Goal: Browse casually: Explore the website without a specific task or goal

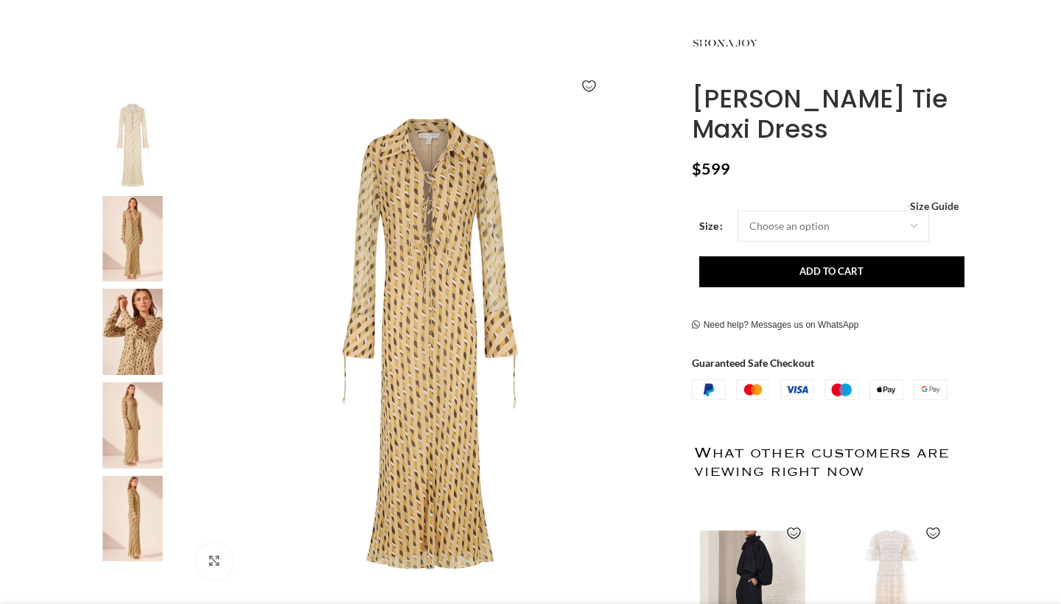
scroll to position [189, 0]
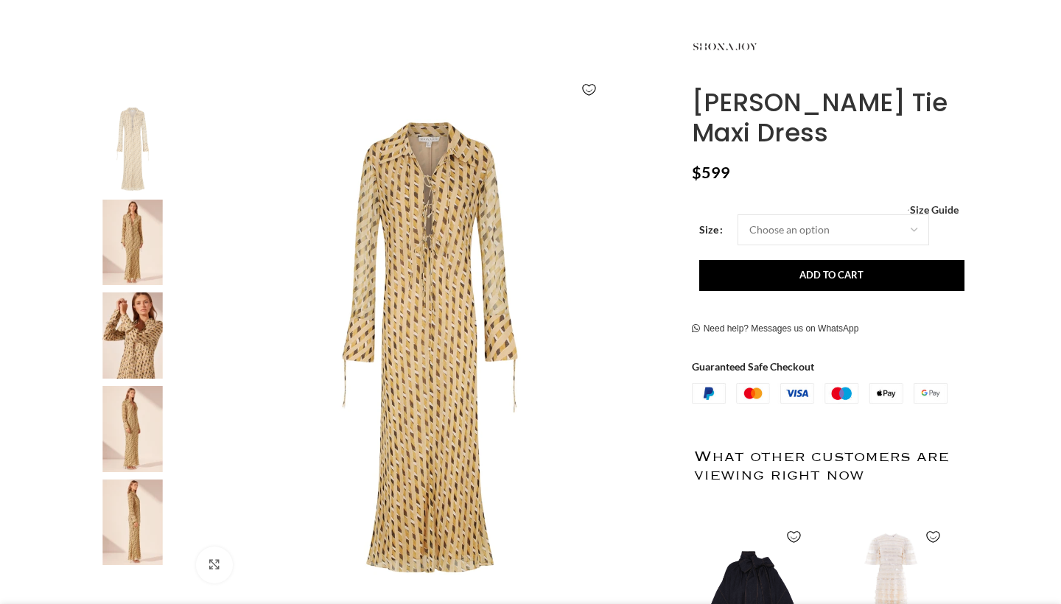
click at [151, 238] on img at bounding box center [133, 243] width 90 height 86
click at [130, 253] on img at bounding box center [133, 243] width 90 height 86
click at [136, 324] on img at bounding box center [133, 336] width 90 height 86
click at [136, 429] on img at bounding box center [133, 429] width 90 height 86
click at [131, 531] on img at bounding box center [133, 523] width 90 height 86
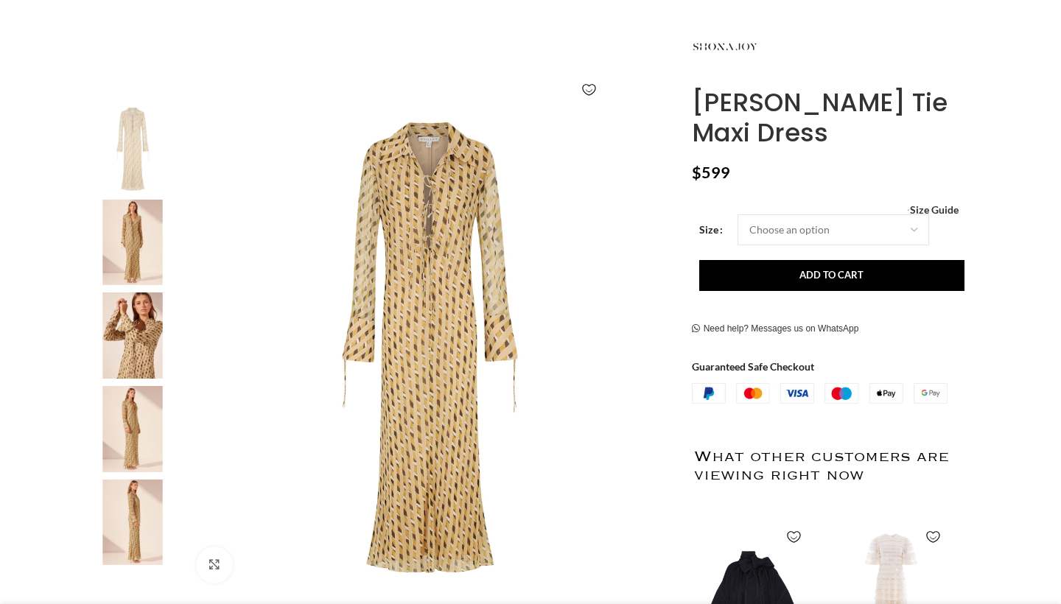
click at [146, 130] on img at bounding box center [133, 149] width 90 height 86
click at [125, 248] on img at bounding box center [133, 243] width 90 height 86
click at [136, 106] on img at bounding box center [133, 149] width 90 height 86
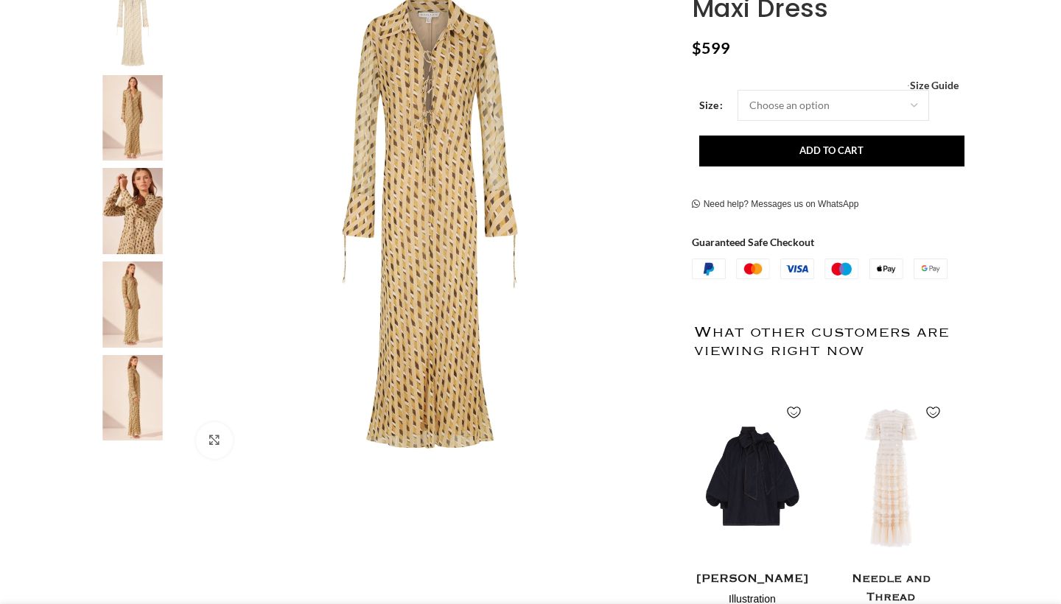
scroll to position [379, 0]
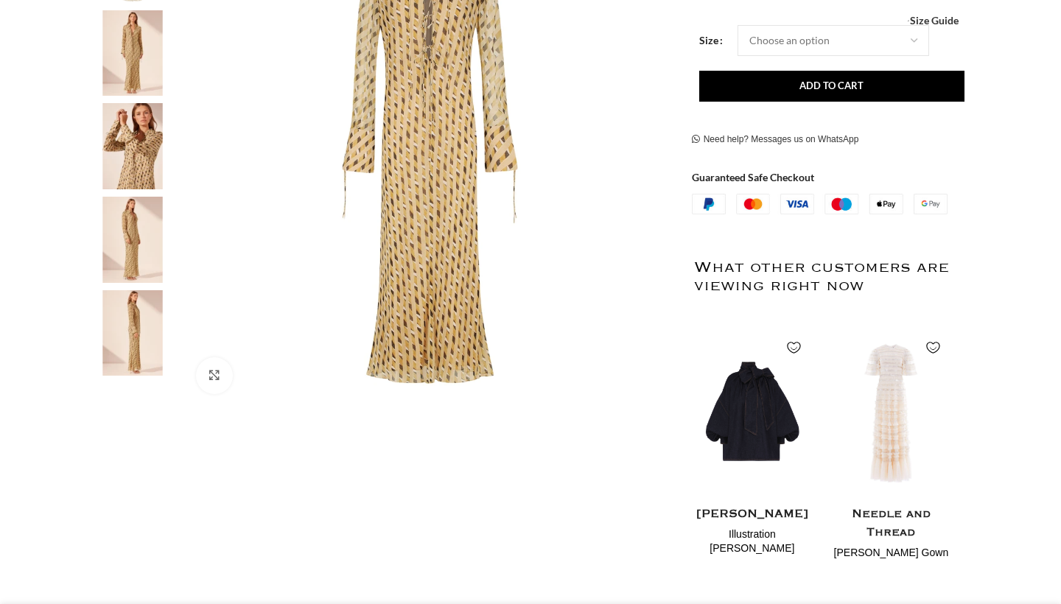
click at [396, 293] on img at bounding box center [429, 161] width 489 height 489
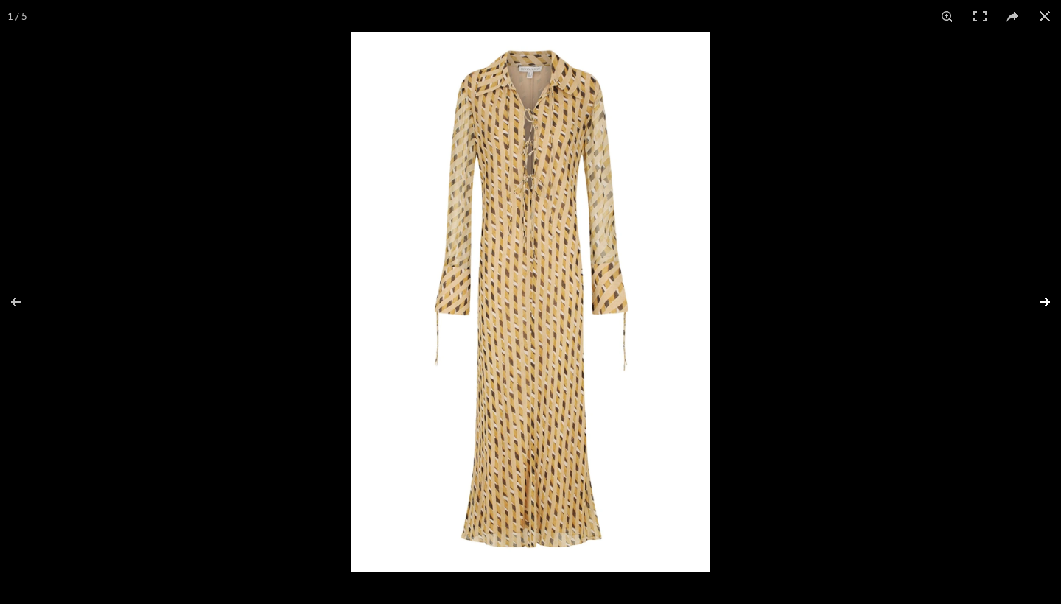
click at [1047, 301] on button at bounding box center [1036, 302] width 52 height 74
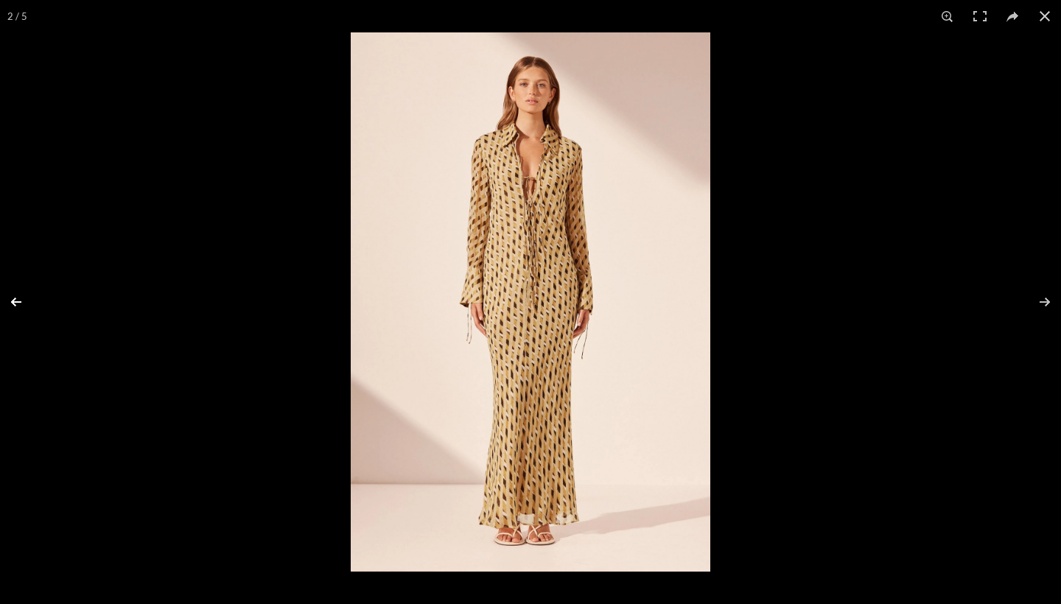
click at [8, 305] on button at bounding box center [26, 302] width 52 height 74
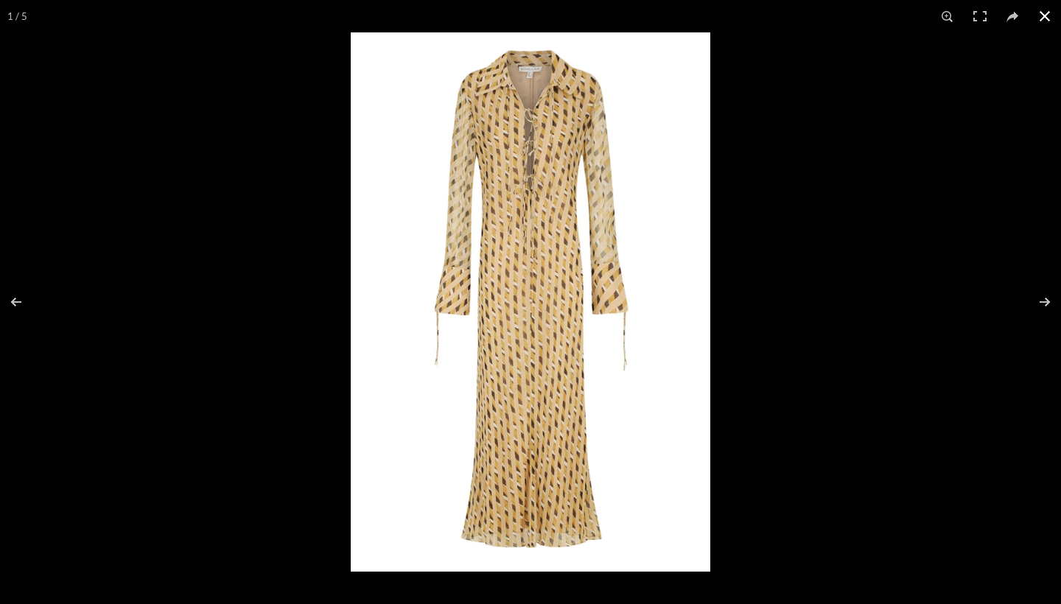
click at [1041, 9] on button at bounding box center [1045, 16] width 32 height 32
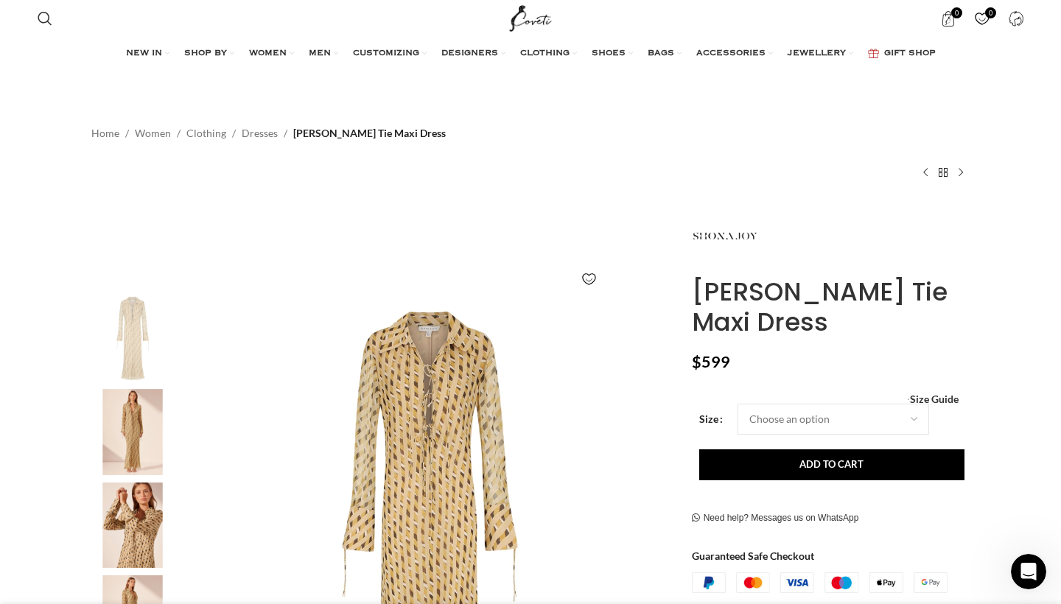
scroll to position [0, 776]
